Goal: Task Accomplishment & Management: Use online tool/utility

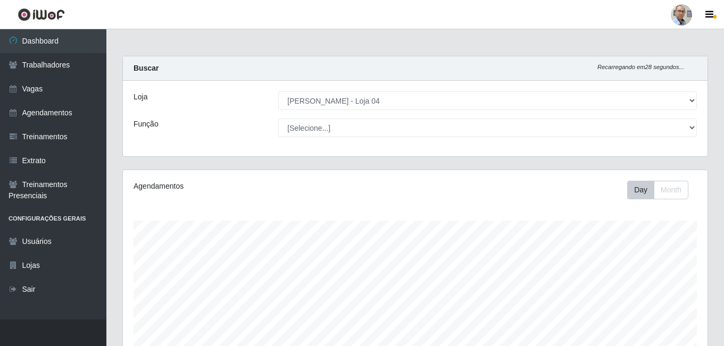
select select "251"
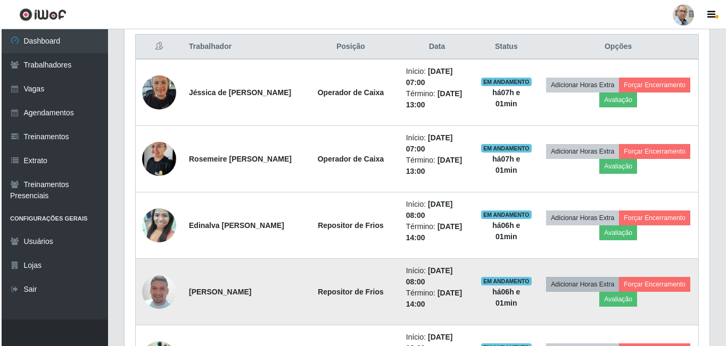
scroll to position [479, 0]
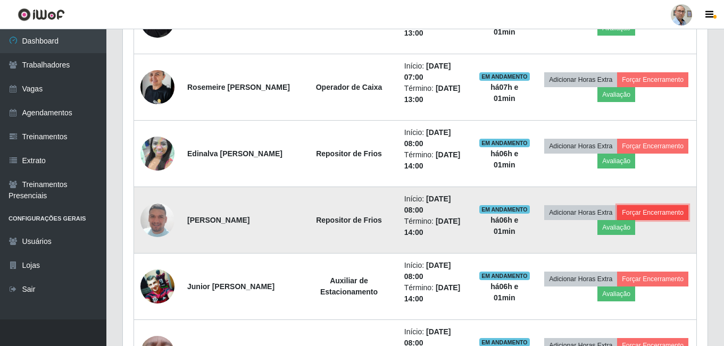
click at [617, 220] on button "Forçar Encerramento" at bounding box center [652, 212] width 71 height 15
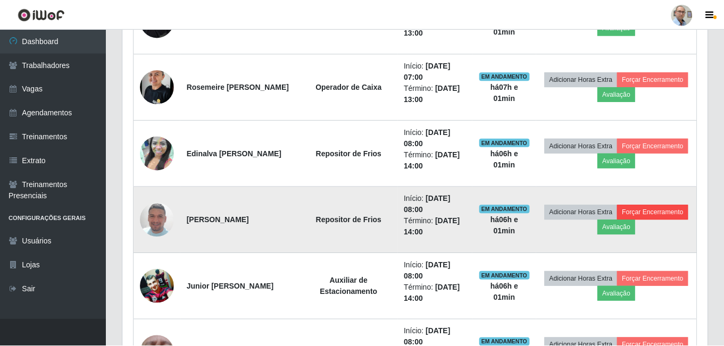
scroll to position [221, 579]
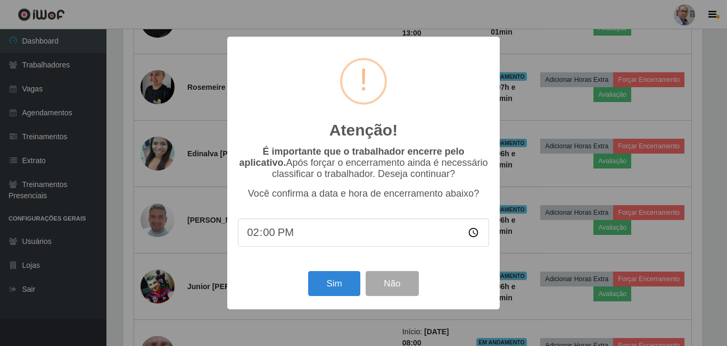
click at [307, 293] on div "Sim Não" at bounding box center [363, 284] width 251 height 30
click at [319, 293] on button "Sim" at bounding box center [334, 283] width 52 height 25
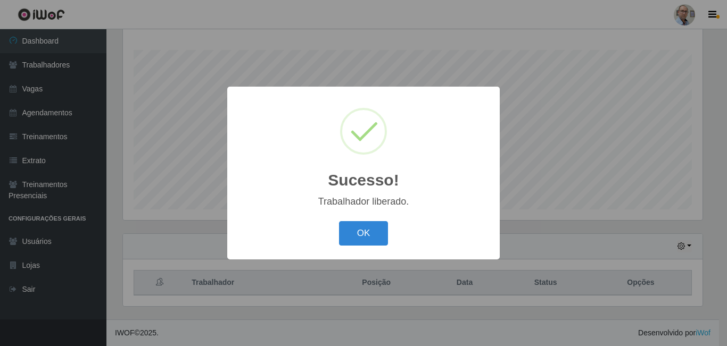
click at [538, 258] on div "Sucesso! × Trabalhador liberado. OK Cancel" at bounding box center [363, 173] width 727 height 346
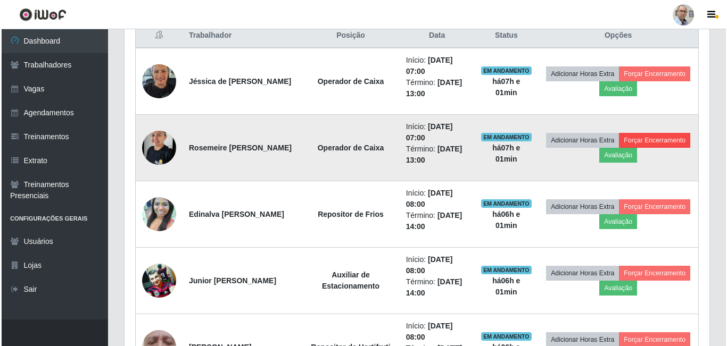
scroll to position [437, 0]
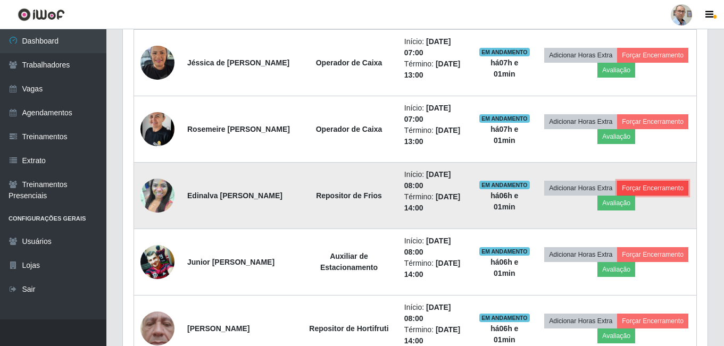
click at [619, 196] on button "Forçar Encerramento" at bounding box center [652, 188] width 71 height 15
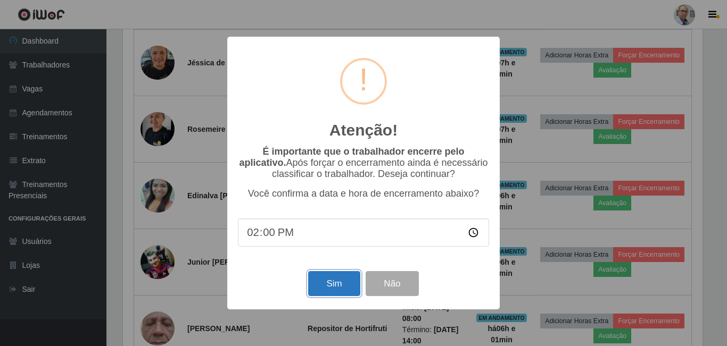
click at [339, 288] on button "Sim" at bounding box center [334, 283] width 52 height 25
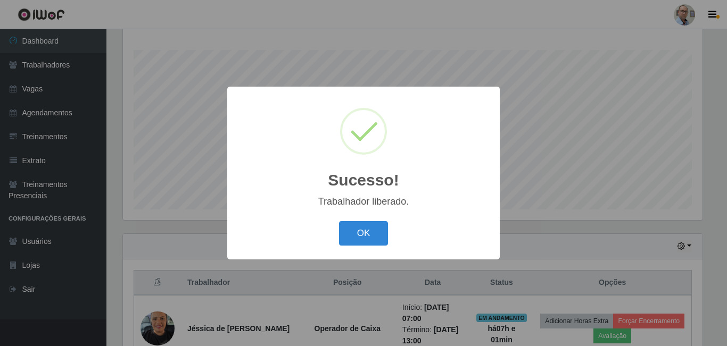
click at [561, 182] on div "Sucesso! × Trabalhador liberado. OK Cancel" at bounding box center [363, 173] width 727 height 346
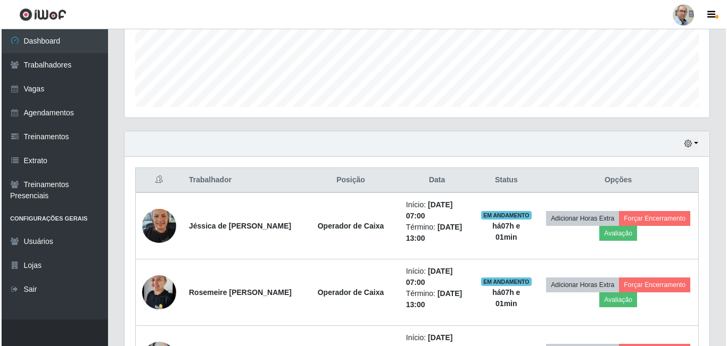
scroll to position [277, 0]
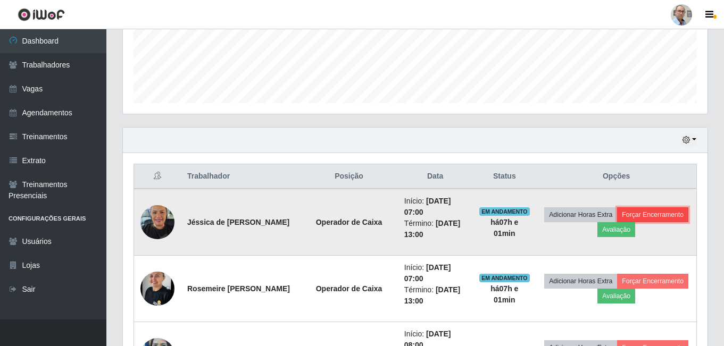
click at [618, 222] on button "Forçar Encerramento" at bounding box center [652, 214] width 71 height 15
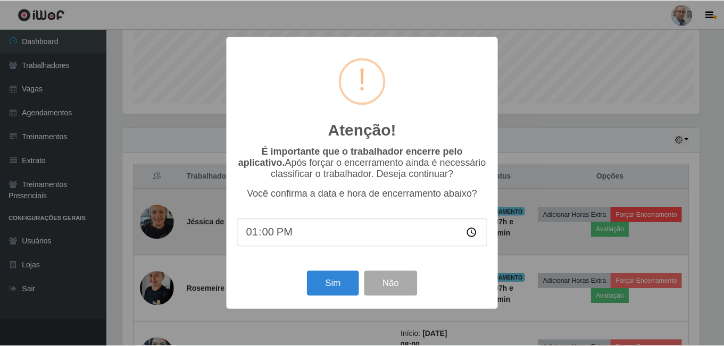
scroll to position [221, 579]
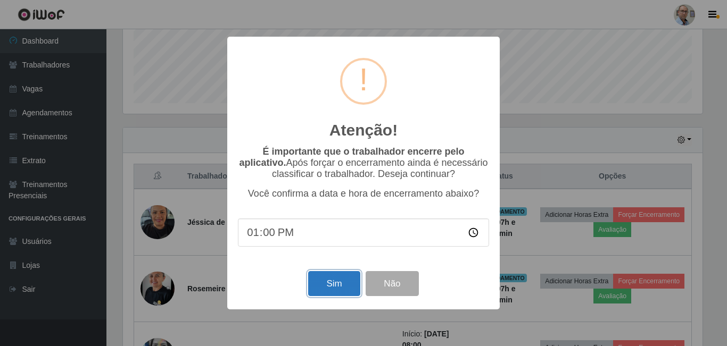
click at [328, 286] on button "Sim" at bounding box center [334, 283] width 52 height 25
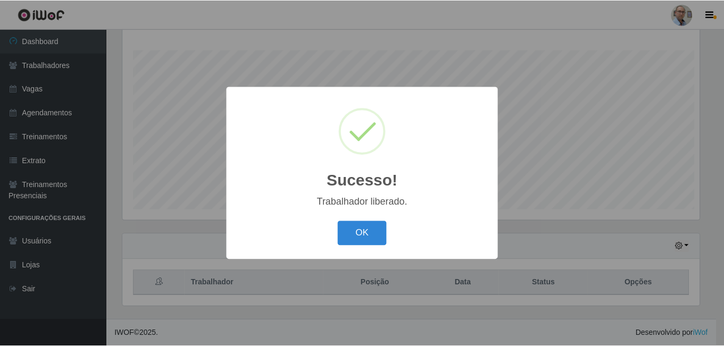
scroll to position [0, 0]
click at [611, 279] on div "Sucesso! × Trabalhador liberado. OK Cancel" at bounding box center [363, 173] width 727 height 346
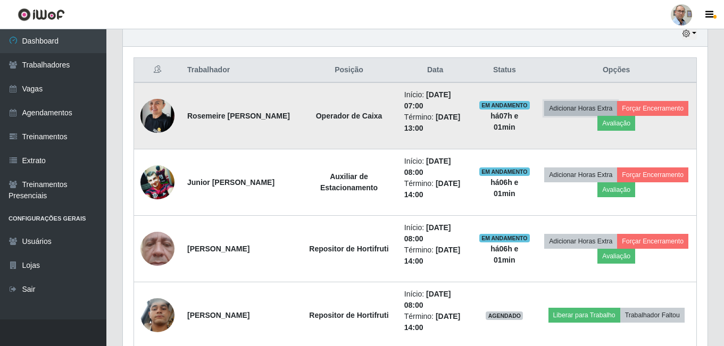
click at [610, 115] on button "Adicionar Horas Extra" at bounding box center [580, 108] width 73 height 15
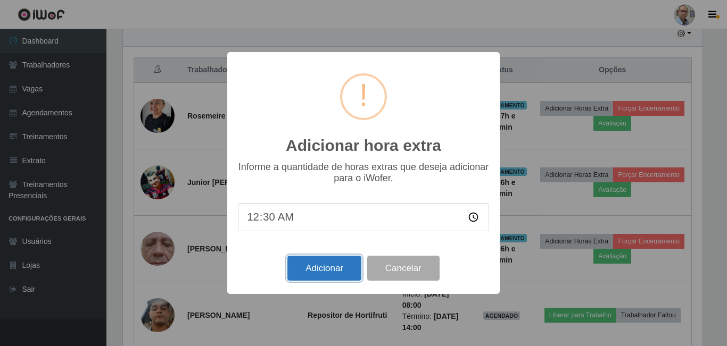
click at [347, 262] on button "Adicionar" at bounding box center [324, 268] width 74 height 25
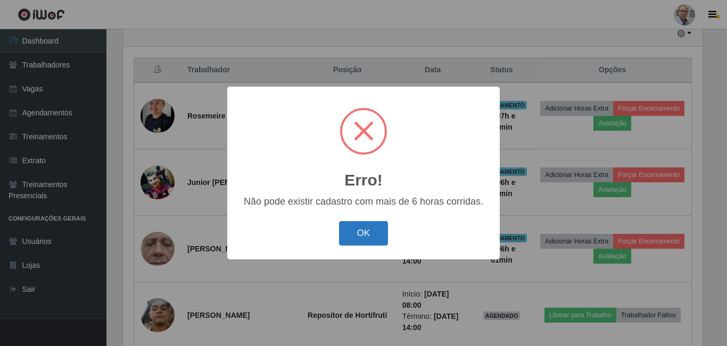
click at [380, 238] on button "OK" at bounding box center [363, 233] width 49 height 25
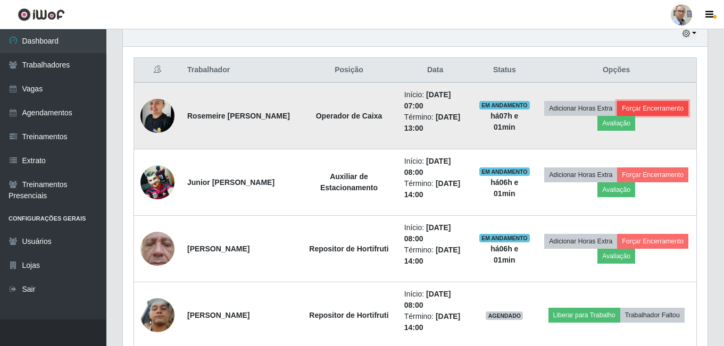
click at [617, 116] on button "Forçar Encerramento" at bounding box center [652, 108] width 71 height 15
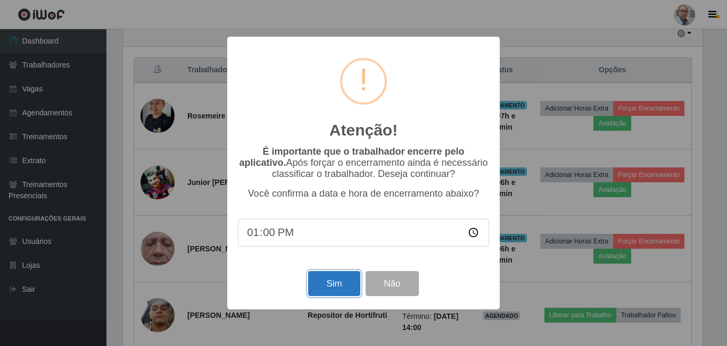
click at [339, 284] on button "Sim" at bounding box center [334, 283] width 52 height 25
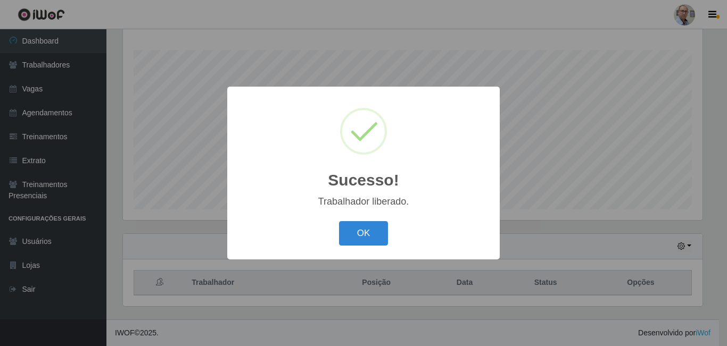
click at [575, 223] on div "Sucesso! × Trabalhador liberado. OK Cancel" at bounding box center [363, 173] width 727 height 346
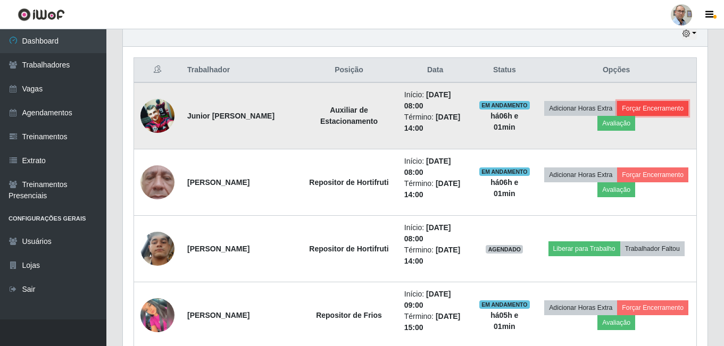
click at [617, 116] on button "Forçar Encerramento" at bounding box center [652, 108] width 71 height 15
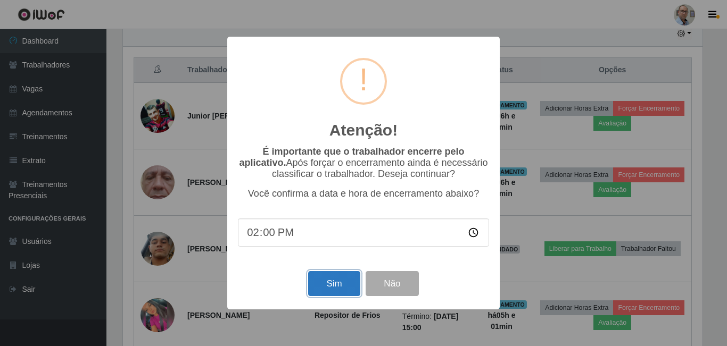
click at [317, 290] on button "Sim" at bounding box center [334, 283] width 52 height 25
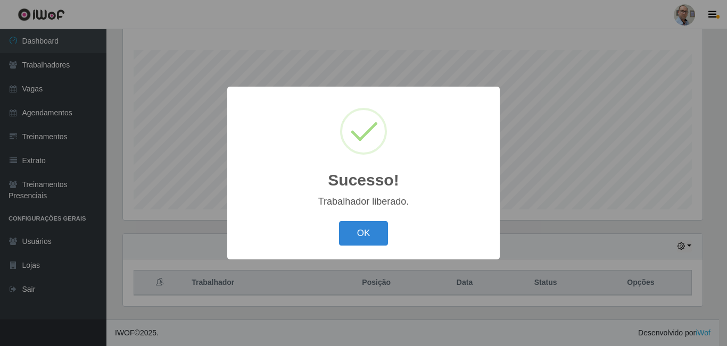
click at [637, 213] on div "Sucesso! × Trabalhador liberado. OK Cancel" at bounding box center [363, 173] width 727 height 346
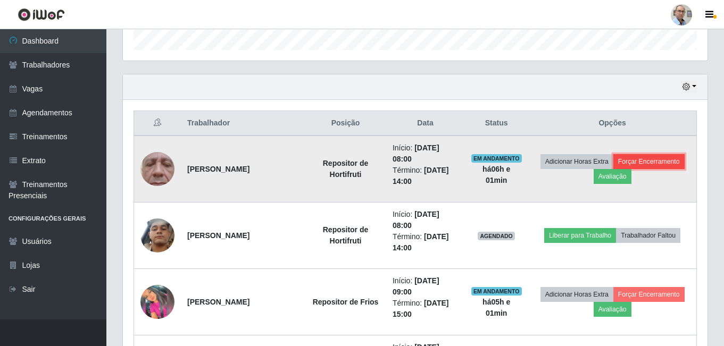
click at [661, 162] on button "Forçar Encerramento" at bounding box center [648, 161] width 71 height 15
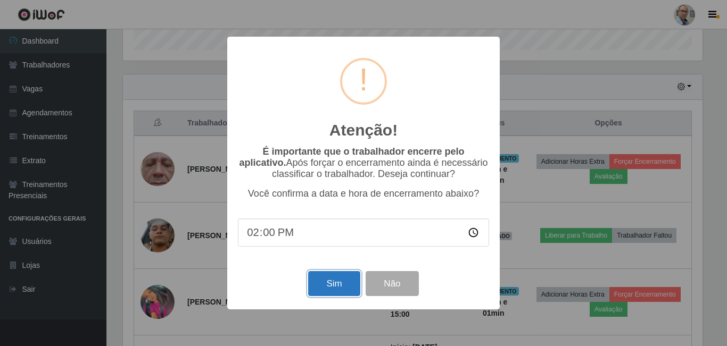
click at [332, 281] on button "Sim" at bounding box center [334, 283] width 52 height 25
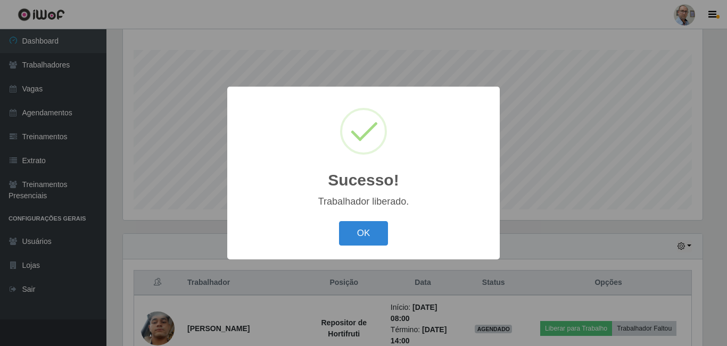
click at [508, 229] on div "Sucesso! × Trabalhador liberado. OK Cancel" at bounding box center [363, 173] width 727 height 346
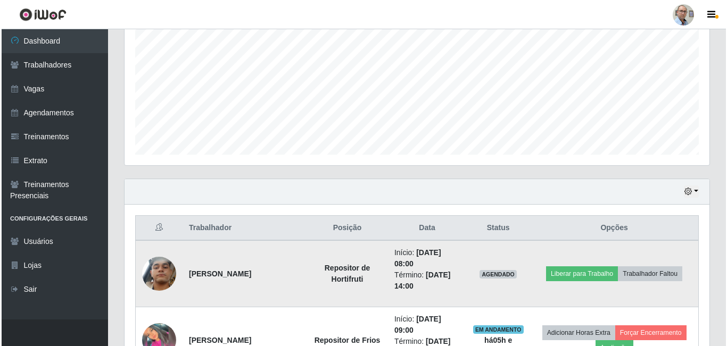
scroll to position [330, 0]
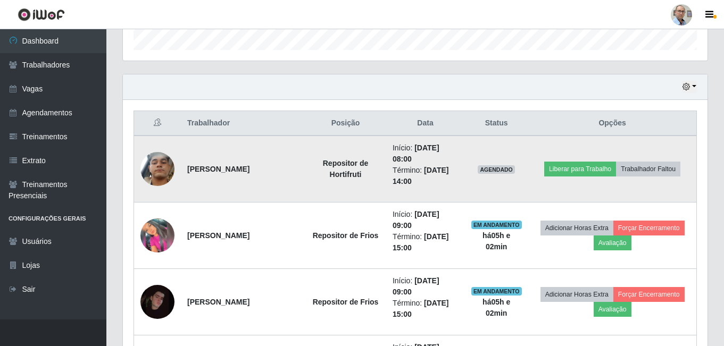
click at [153, 169] on img at bounding box center [157, 169] width 34 height 61
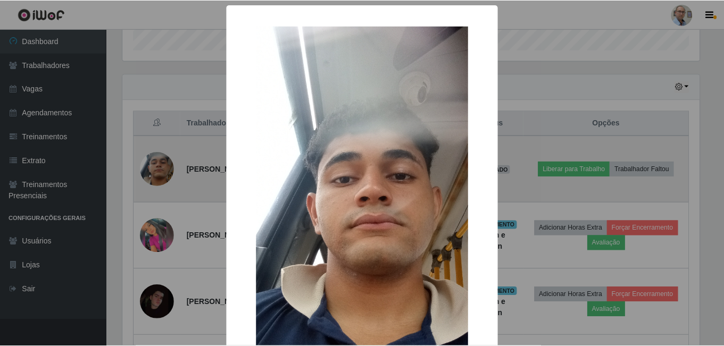
scroll to position [221, 579]
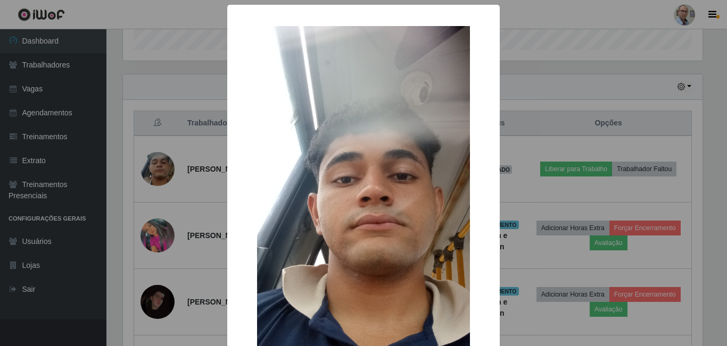
click at [543, 144] on div "× OK Cancel" at bounding box center [363, 173] width 727 height 346
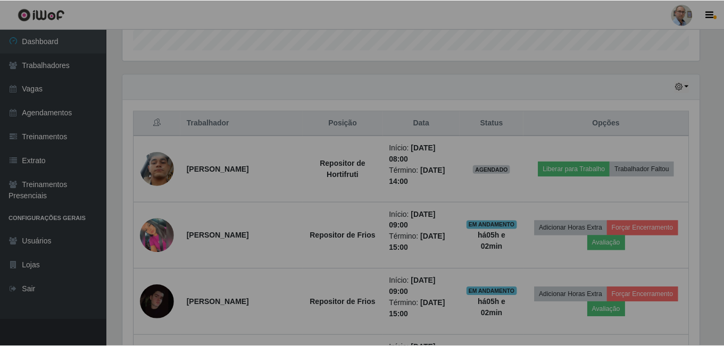
scroll to position [221, 585]
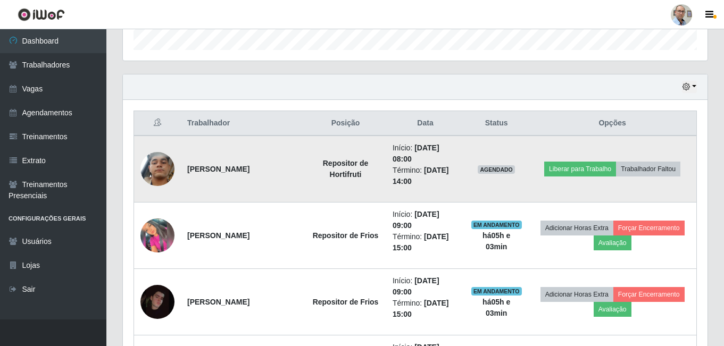
click at [164, 165] on img at bounding box center [157, 169] width 34 height 61
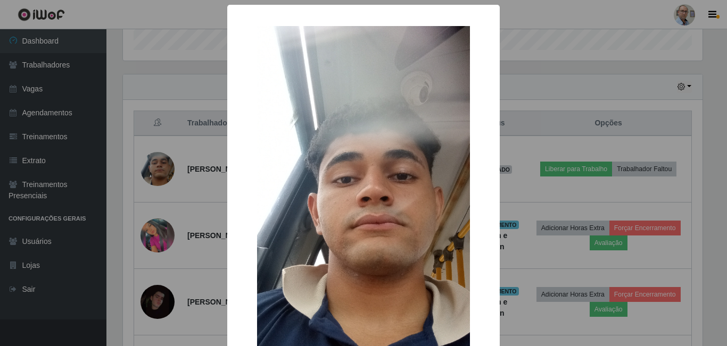
click at [540, 207] on div "× OK Cancel" at bounding box center [363, 173] width 727 height 346
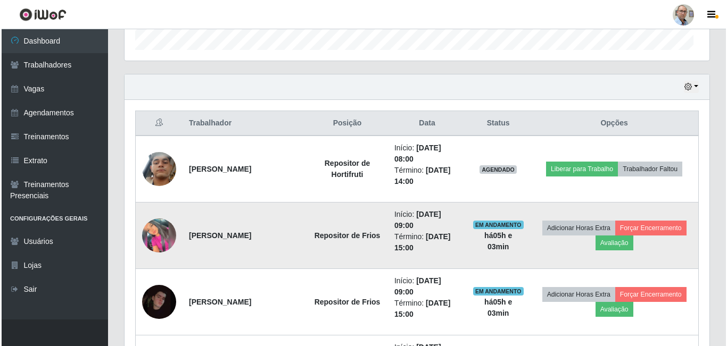
scroll to position [221, 585]
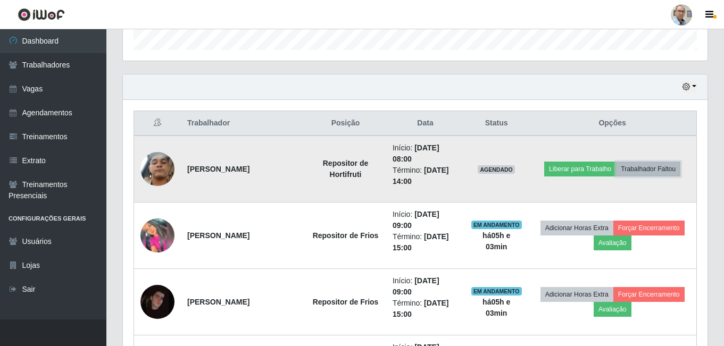
click at [655, 169] on button "Trabalhador Faltou" at bounding box center [648, 169] width 64 height 15
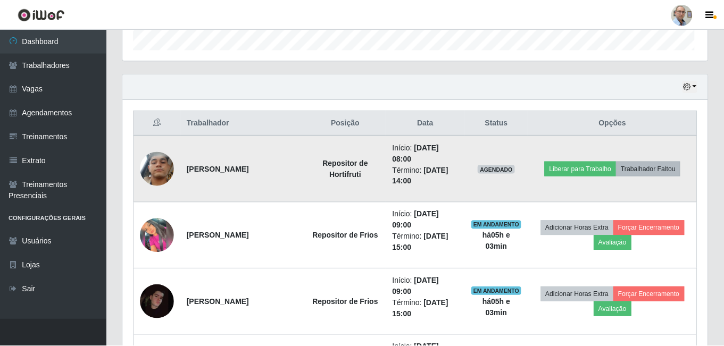
scroll to position [221, 579]
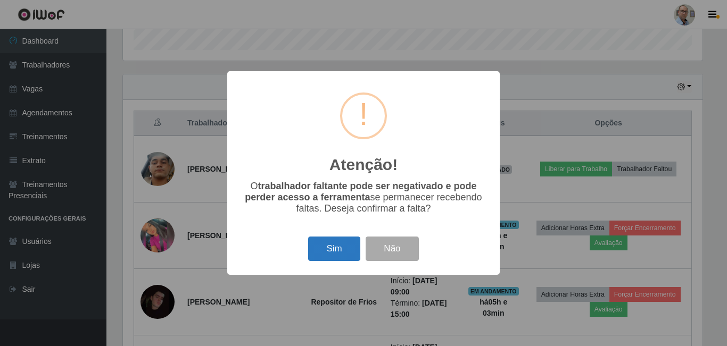
click at [318, 251] on button "Sim" at bounding box center [334, 249] width 52 height 25
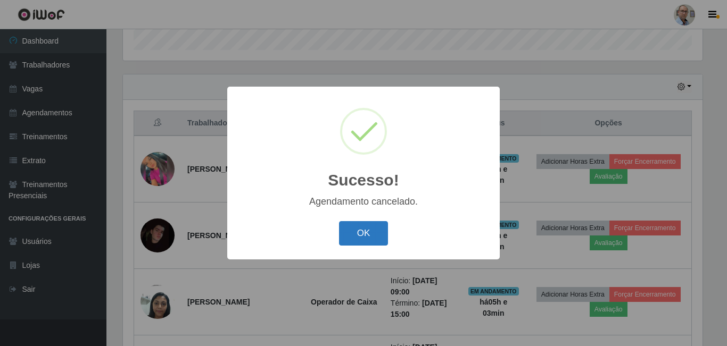
click at [352, 238] on button "OK" at bounding box center [363, 233] width 49 height 25
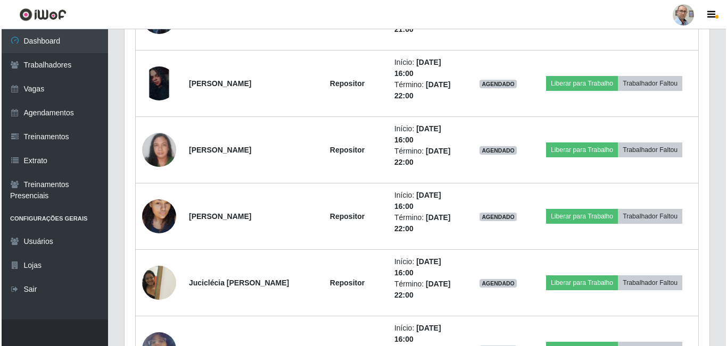
scroll to position [1022, 0]
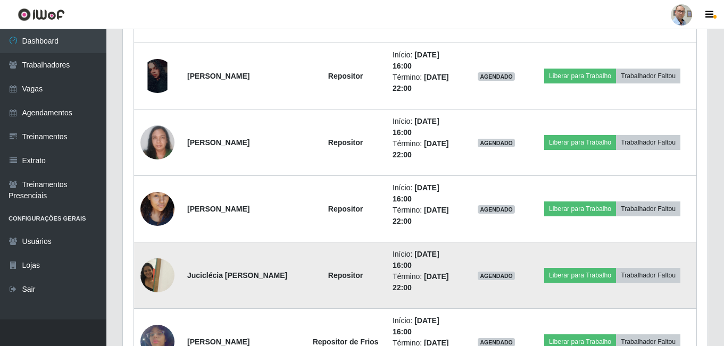
click at [158, 268] on img at bounding box center [157, 275] width 34 height 45
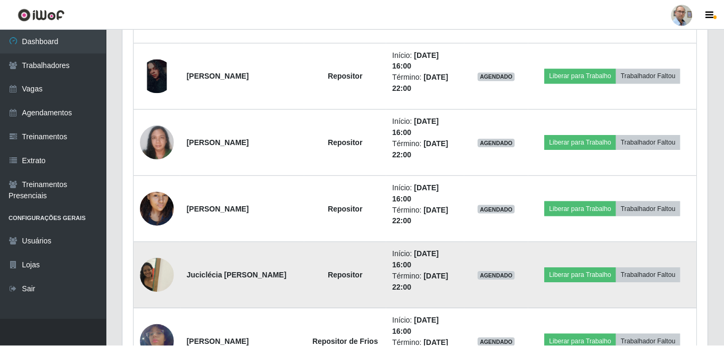
scroll to position [221, 579]
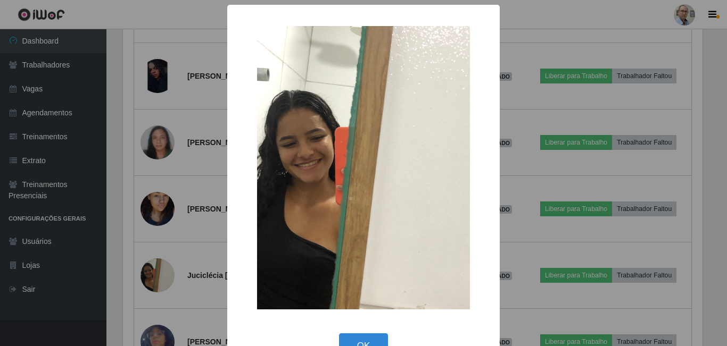
click at [196, 172] on div "× OK Cancel" at bounding box center [363, 173] width 727 height 346
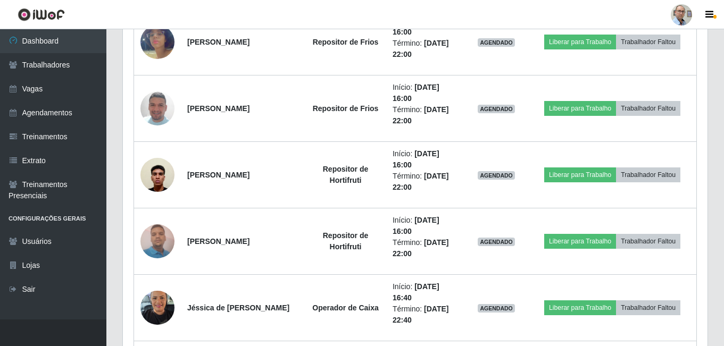
scroll to position [1341, 0]
